Goal: Information Seeking & Learning: Find specific fact

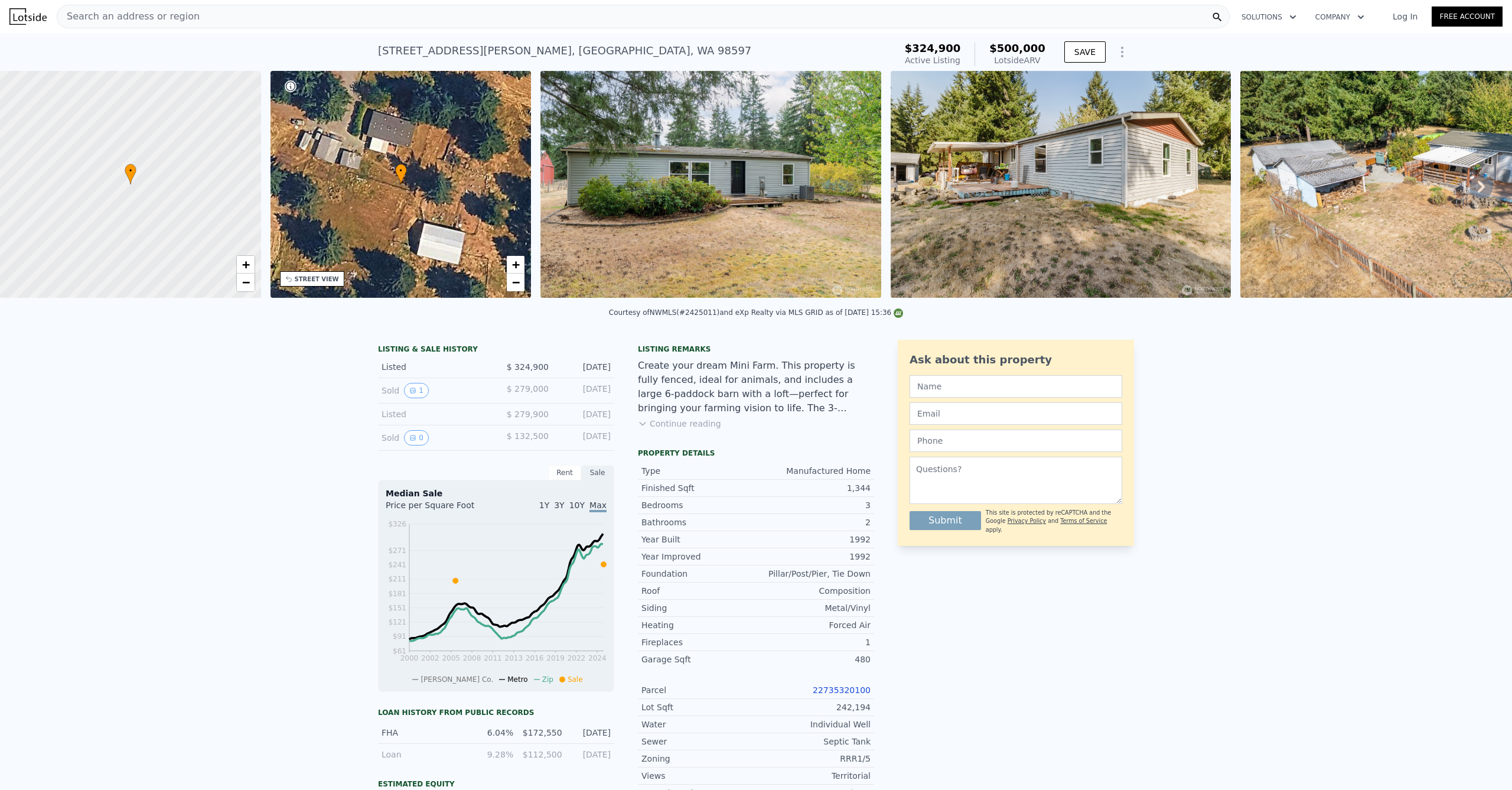
click at [180, 22] on span "Search an address or region" at bounding box center [128, 16] width 143 height 14
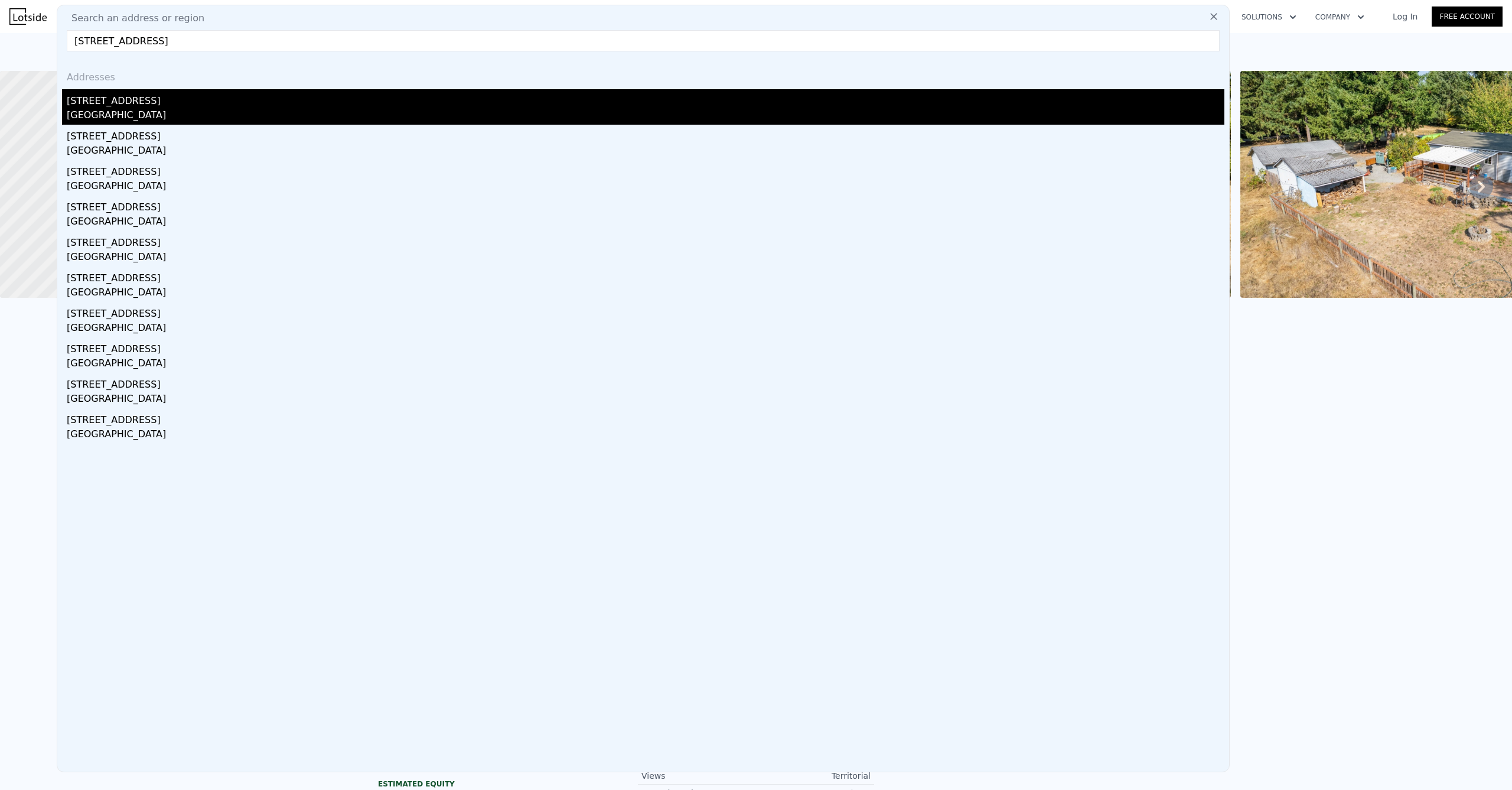
type input "[STREET_ADDRESS]"
click at [149, 113] on div "[GEOGRAPHIC_DATA]" at bounding box center [646, 116] width 1157 height 16
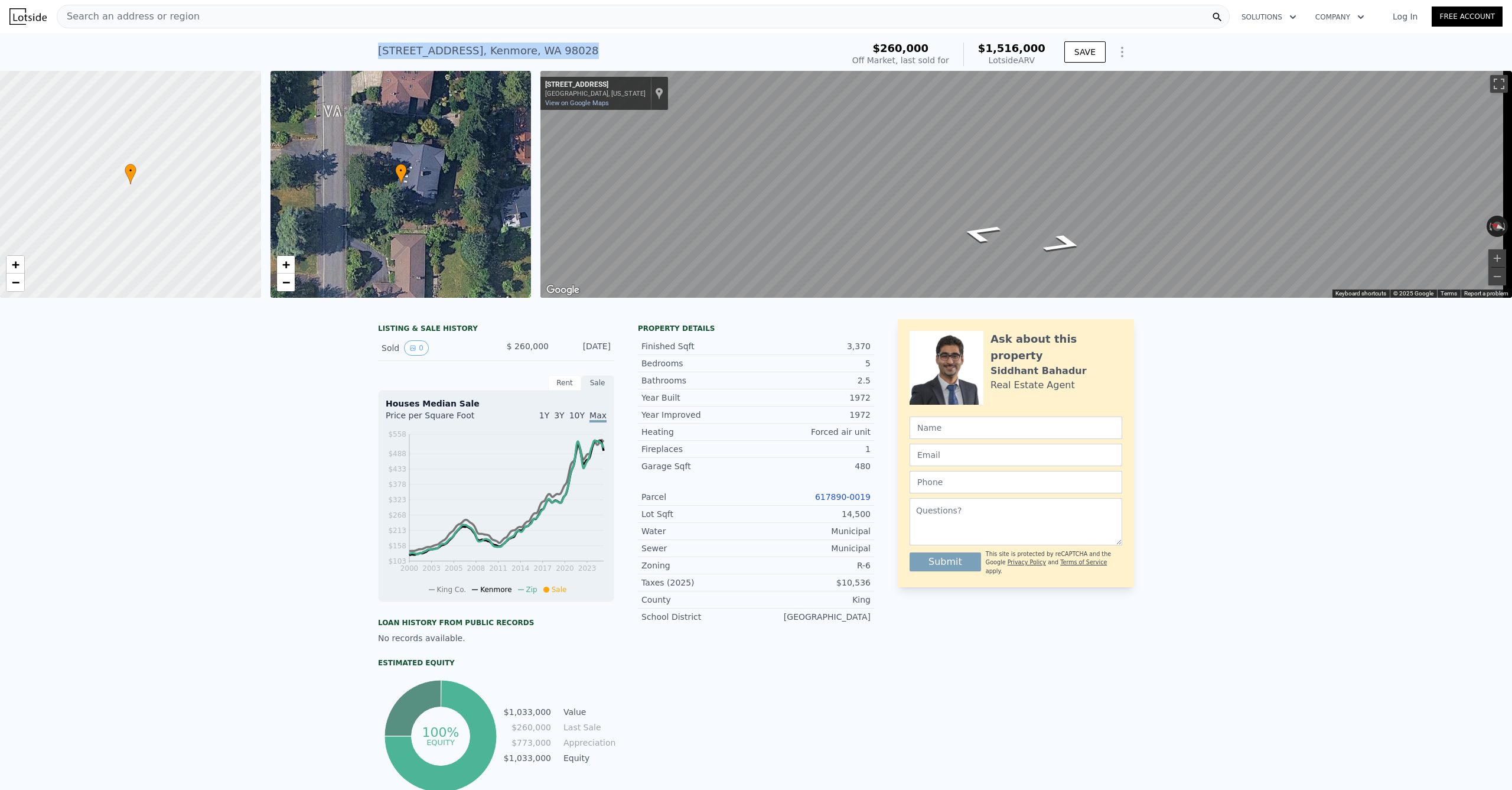
drag, startPoint x: 569, startPoint y: 53, endPoint x: 371, endPoint y: 47, distance: 198.1
click at [371, 47] on div "[STREET_ADDRESS] Sold [DATE] for $260k (~ARV $1.516m ) $260,000 Off Market, las…" at bounding box center [756, 52] width 1512 height 37
click at [333, 425] on div "LISTING & SALE HISTORY Sold 0 $ 260,000 [DATE] Rent Sale Rent over time Price p…" at bounding box center [756, 578] width 1512 height 538
drag, startPoint x: 583, startPoint y: 55, endPoint x: 357, endPoint y: 47, distance: 226.1
click at [357, 47] on div "[STREET_ADDRESS] Sold [DATE] for $260k (~ARV $1.516m ) $260,000 Off Market, las…" at bounding box center [756, 52] width 1512 height 37
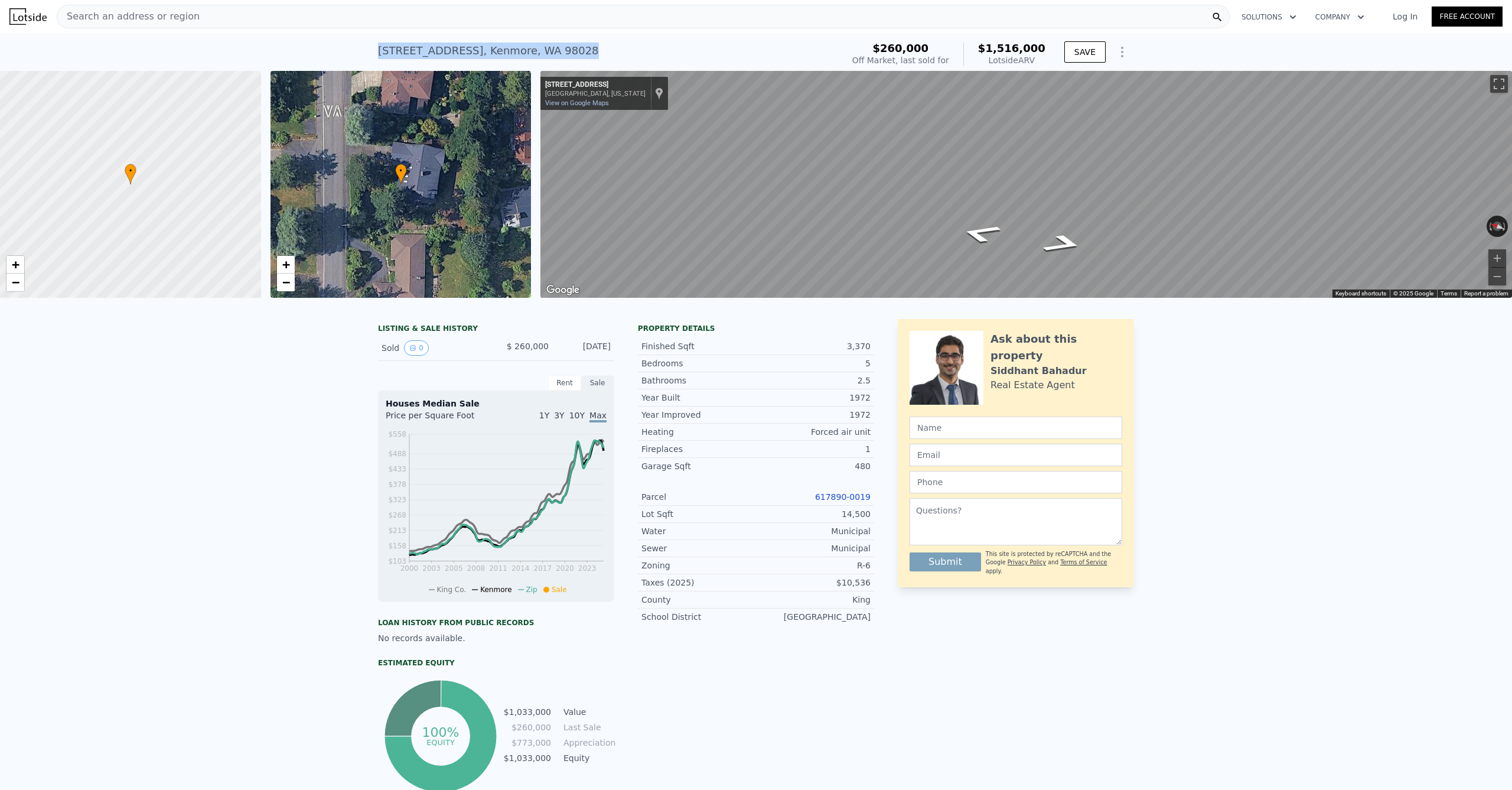
copy div "[STREET_ADDRESS] Sold [DATE] for $260k (~ARV $1.516m )"
drag, startPoint x: 589, startPoint y: 49, endPoint x: 363, endPoint y: 52, distance: 226.0
click at [363, 52] on div "[STREET_ADDRESS] Sold [DATE] for $260k (~ARV $1.516m ) $260,000 Off Market, las…" at bounding box center [756, 52] width 1512 height 37
copy div "[STREET_ADDRESS] Sold [DATE] for $260k (~ARV $1.516m )"
